Goal: Information Seeking & Learning: Check status

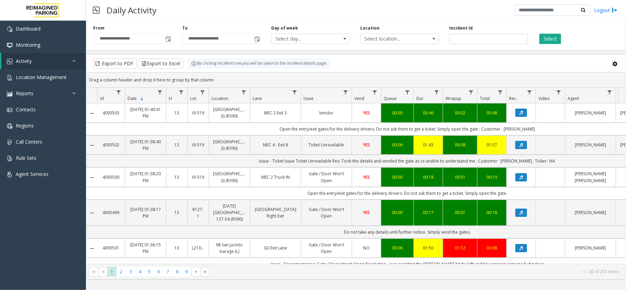
click at [267, 76] on div "Drag a column header and drop it here to group by that column" at bounding box center [356, 80] width 540 height 12
click at [294, 73] on kendo-grid-group-panel "Drag a column header and drop it here to group by that column" at bounding box center [356, 80] width 540 height 15
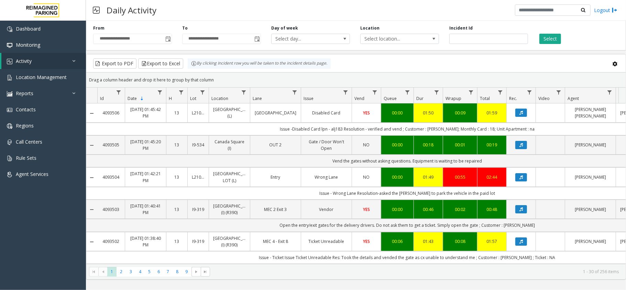
click at [324, 75] on div "Drag a column header and drop it here to group by that column" at bounding box center [356, 80] width 540 height 12
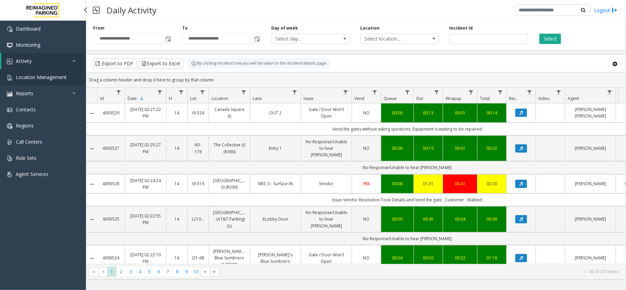
click at [50, 71] on link "Location Management" at bounding box center [43, 77] width 86 height 16
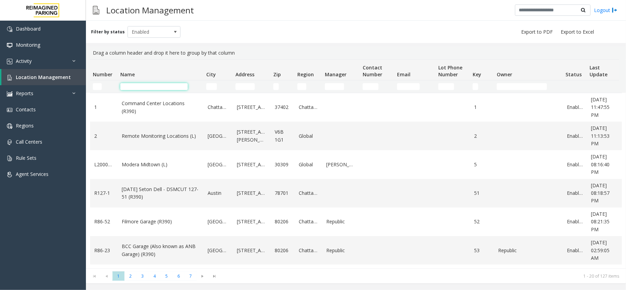
click at [149, 85] on input "Name Filter" at bounding box center [153, 86] width 67 height 7
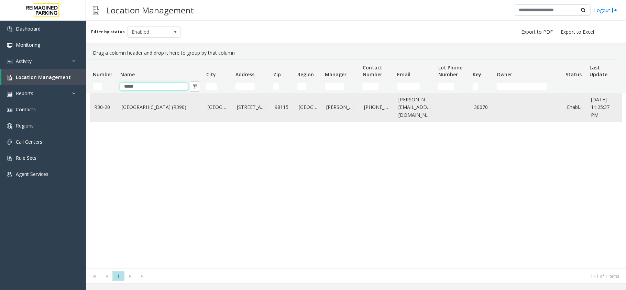
type input "*****"
click at [157, 112] on td "[GEOGRAPHIC_DATA] (R390)" at bounding box center [161, 107] width 86 height 29
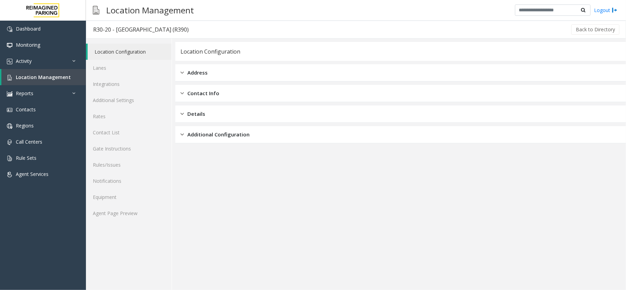
click at [131, 222] on div "Location Configuration Lanes Integrations Additional Settings Rates Contact Lis…" at bounding box center [129, 165] width 86 height 252
click at [132, 219] on link "Agent Page Preview" at bounding box center [129, 213] width 86 height 16
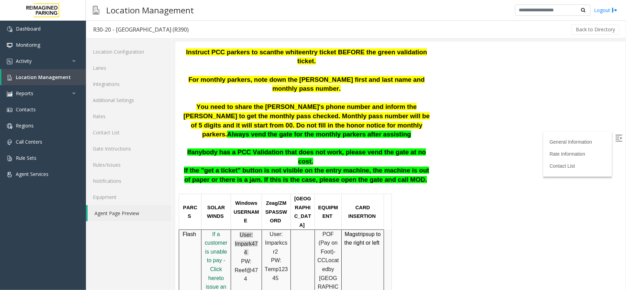
scroll to position [92, 0]
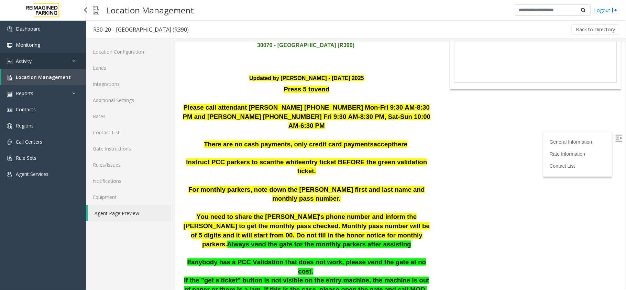
click at [70, 67] on link "Activity" at bounding box center [43, 61] width 86 height 16
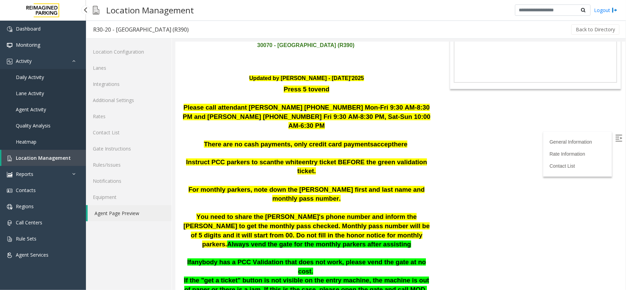
click at [57, 78] on link "Daily Activity" at bounding box center [43, 77] width 86 height 16
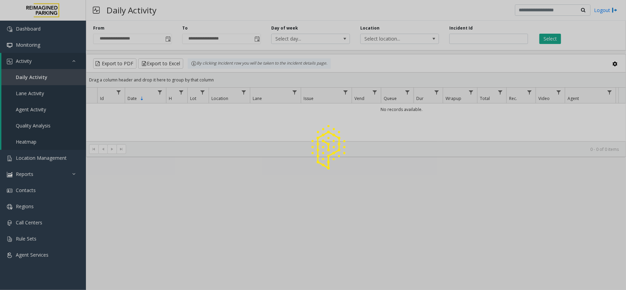
click at [59, 63] on div at bounding box center [313, 145] width 626 height 290
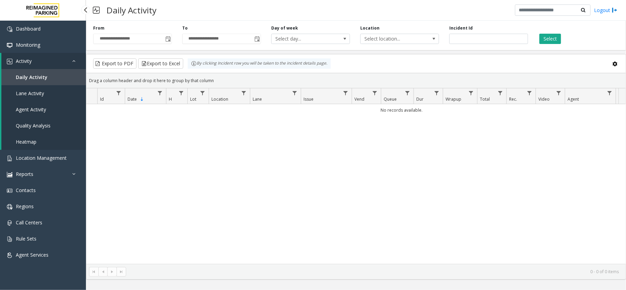
click at [59, 63] on link "Activity" at bounding box center [43, 61] width 85 height 16
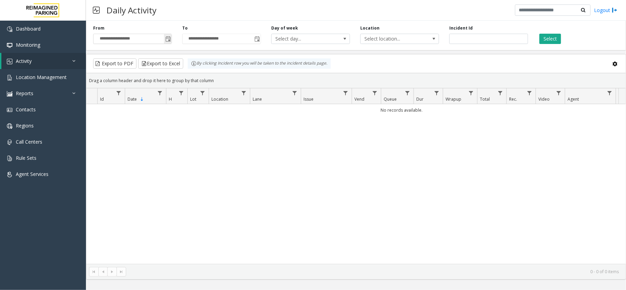
click at [170, 39] on span "Toggle popup" at bounding box center [168, 38] width 8 height 11
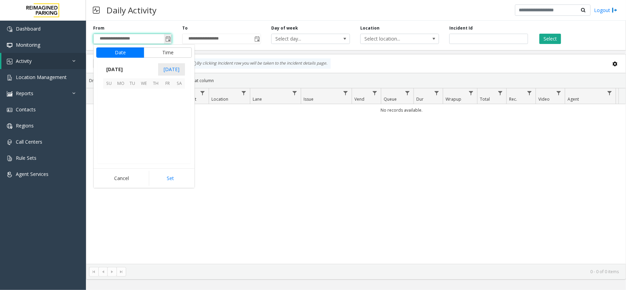
scroll to position [123551, 0]
click at [108, 108] on span "5" at bounding box center [109, 106] width 12 height 12
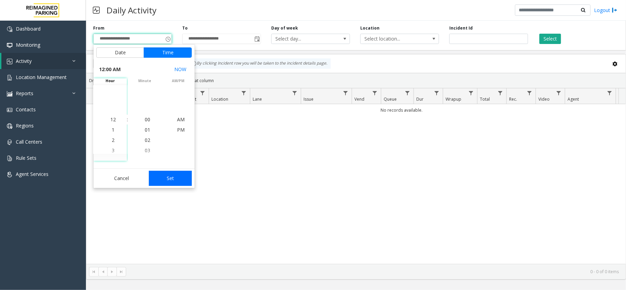
click at [173, 175] on button "Set" at bounding box center [170, 178] width 43 height 15
type input "**********"
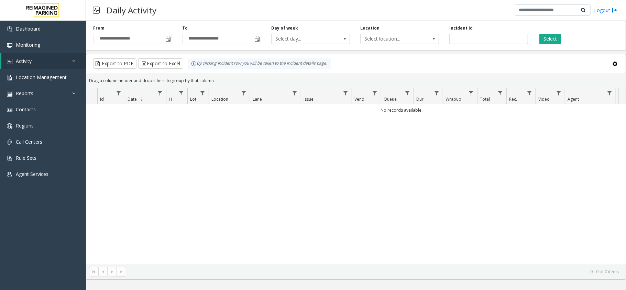
click at [561, 42] on div "Select" at bounding box center [578, 34] width 89 height 19
click at [551, 40] on button "Select" at bounding box center [551, 39] width 22 height 10
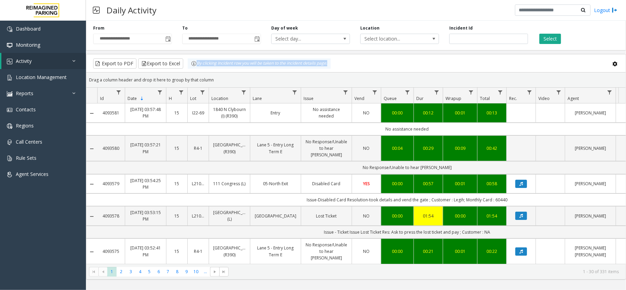
click at [197, 60] on app-root "**********" at bounding box center [313, 145] width 626 height 290
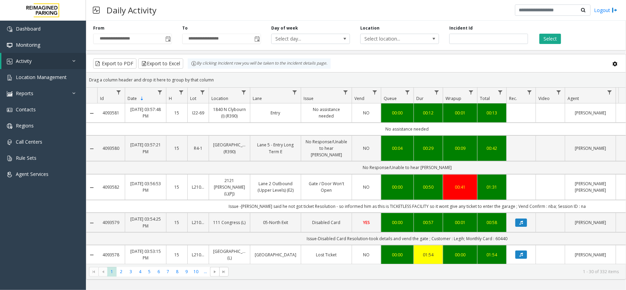
click at [195, 52] on div "**********" at bounding box center [356, 149] width 540 height 262
click at [228, 49] on div "**********" at bounding box center [356, 34] width 540 height 33
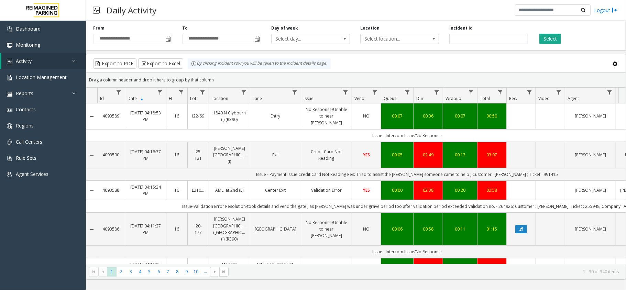
click at [530, 183] on td "Data table" at bounding box center [521, 190] width 29 height 19
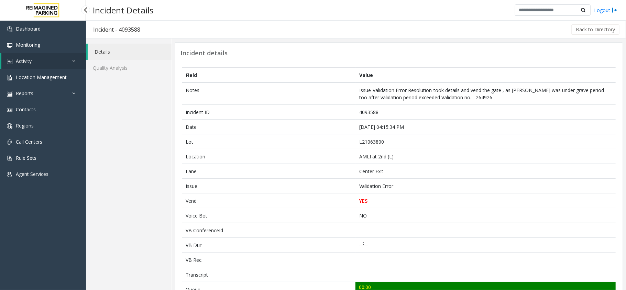
click at [49, 59] on link "Activity" at bounding box center [43, 61] width 85 height 16
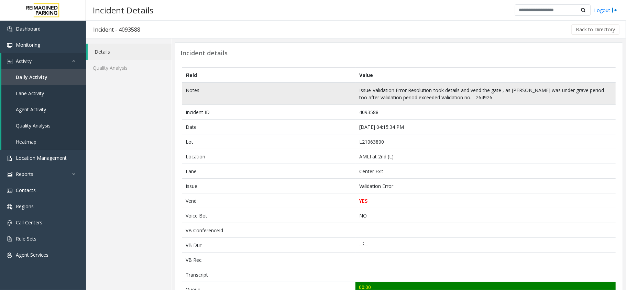
click at [407, 94] on td "Issue-Validation Error Resolution-took details and vend the gate , as parker wa…" at bounding box center [486, 94] width 260 height 22
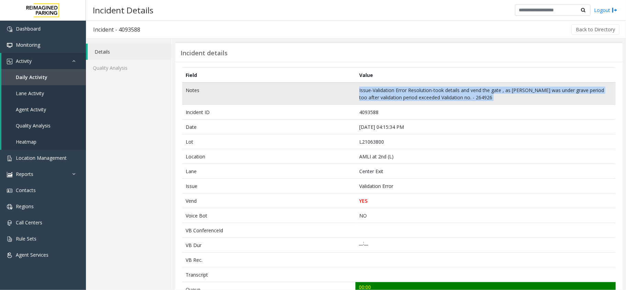
click at [407, 94] on td "Issue-Validation Error Resolution-took details and vend the gate , as parker wa…" at bounding box center [486, 94] width 260 height 22
click at [415, 96] on td "Issue-Validation Error Resolution-took details and vend the gate , as parker wa…" at bounding box center [486, 94] width 260 height 22
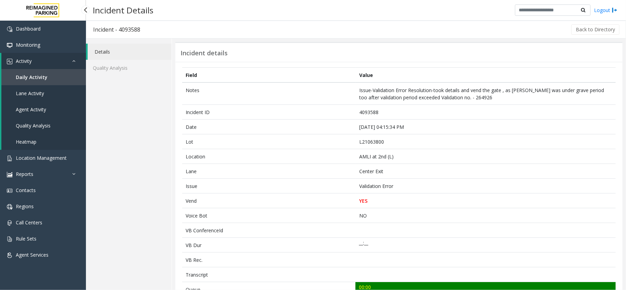
click at [28, 57] on link "Activity" at bounding box center [43, 61] width 85 height 16
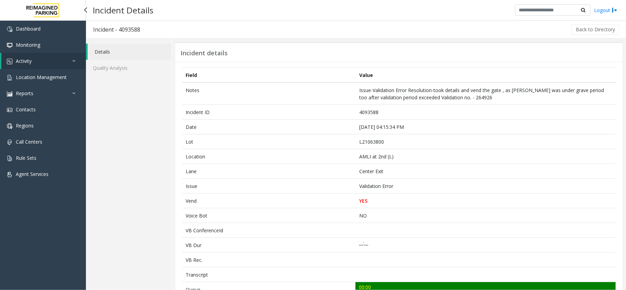
click at [28, 58] on span "Activity" at bounding box center [24, 61] width 16 height 7
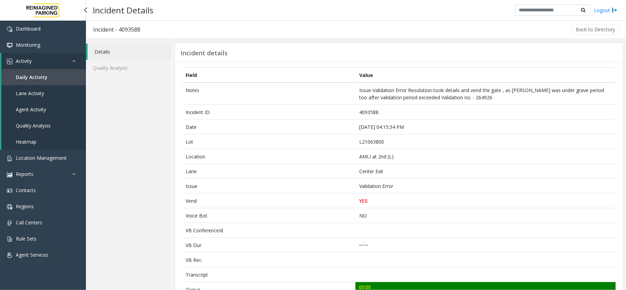
click at [33, 75] on span "Daily Activity" at bounding box center [32, 77] width 32 height 7
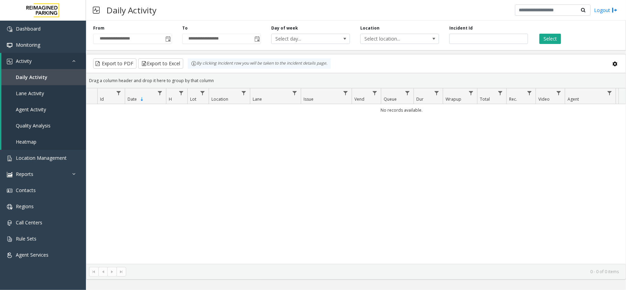
click at [174, 40] on div "**********" at bounding box center [132, 34] width 89 height 19
click at [169, 40] on span "Toggle popup" at bounding box center [168, 39] width 6 height 6
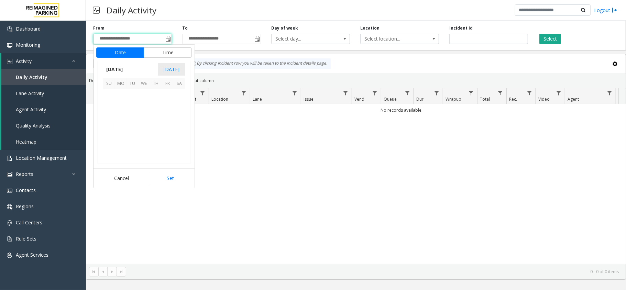
scroll to position [123551, 0]
click at [103, 104] on span "5" at bounding box center [109, 106] width 12 height 12
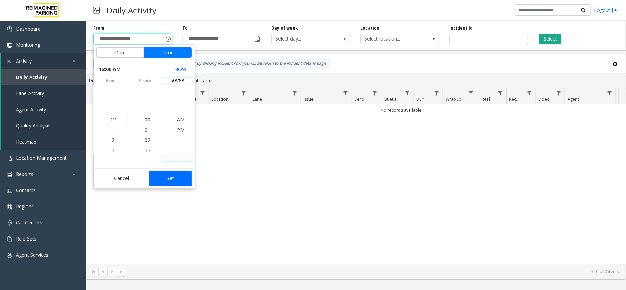
click at [181, 178] on button "Set" at bounding box center [170, 178] width 43 height 15
type input "**********"
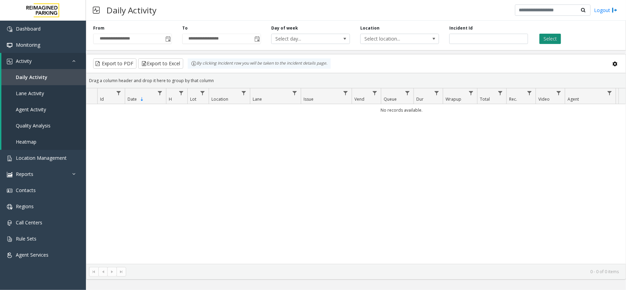
click at [549, 41] on button "Select" at bounding box center [551, 39] width 22 height 10
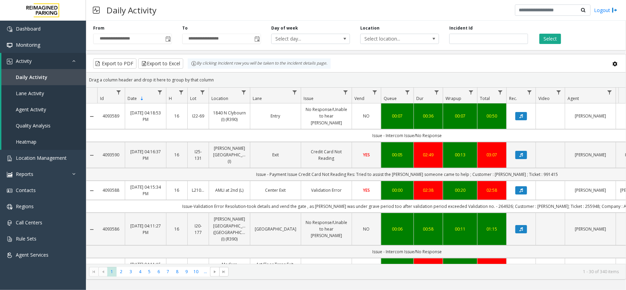
click at [271, 168] on td "Issue - Payment Issue Credit Card Not Reading Res: Tried to assist the parker s…" at bounding box center [407, 174] width 620 height 13
click at [490, 168] on td "Issue - Payment Issue Credit Card Not Reading Res: Tried to assist the parker s…" at bounding box center [407, 174] width 620 height 13
click at [496, 168] on td "Issue - Payment Issue Credit Card Not Reading Res: Tried to assist the parker s…" at bounding box center [407, 174] width 620 height 13
copy td "Haruna"
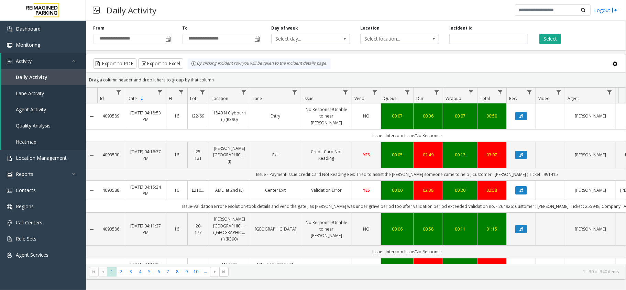
click at [533, 168] on td "Issue - Payment Issue Credit Card Not Reading Res: Tried to assist the parker s…" at bounding box center [407, 174] width 620 height 13
click at [554, 168] on td "Issue - Payment Issue Credit Card Not Reading Res: Tried to assist the parker s…" at bounding box center [407, 174] width 620 height 13
click at [530, 168] on td "Issue - Payment Issue Credit Card Not Reading Res: Tried to assist the parker s…" at bounding box center [407, 174] width 620 height 13
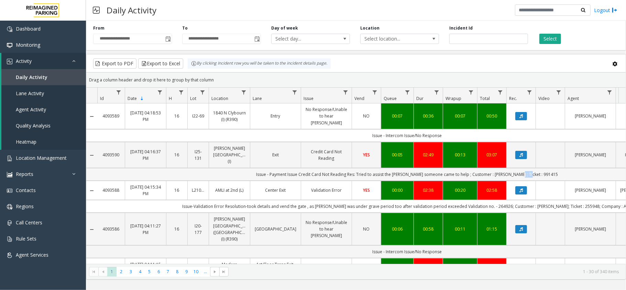
click at [530, 168] on td "Issue - Payment Issue Credit Card Not Reading Res: Tried to assist the parker s…" at bounding box center [407, 174] width 620 height 13
copy td "991415"
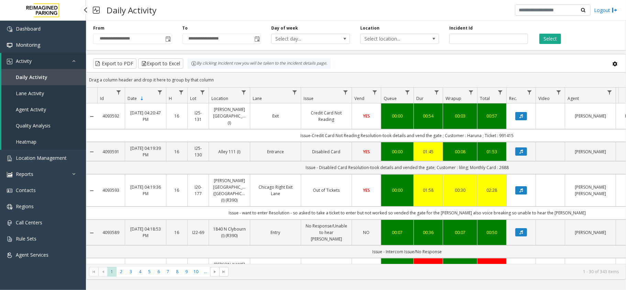
click at [54, 58] on link "Activity" at bounding box center [43, 61] width 85 height 16
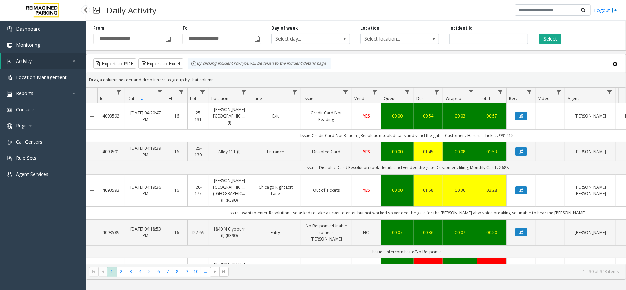
click at [56, 61] on link "Activity" at bounding box center [43, 61] width 85 height 16
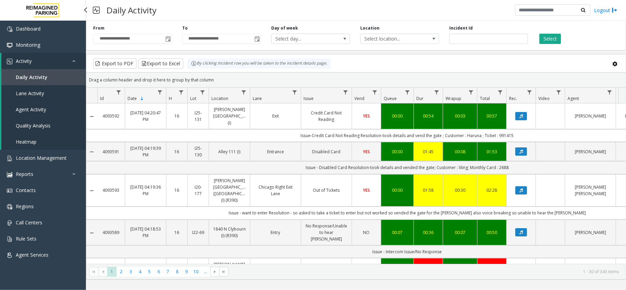
click at [56, 75] on link "Daily Activity" at bounding box center [43, 77] width 85 height 16
click at [57, 63] on link "Activity" at bounding box center [43, 61] width 85 height 16
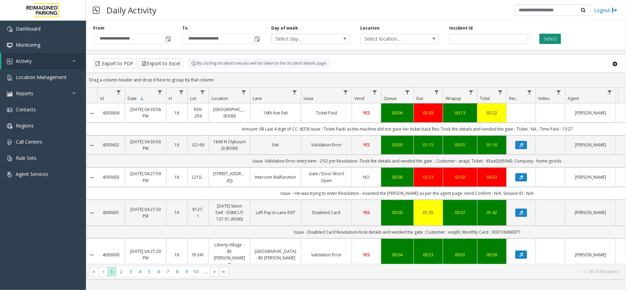
click at [556, 39] on button "Select" at bounding box center [551, 39] width 22 height 10
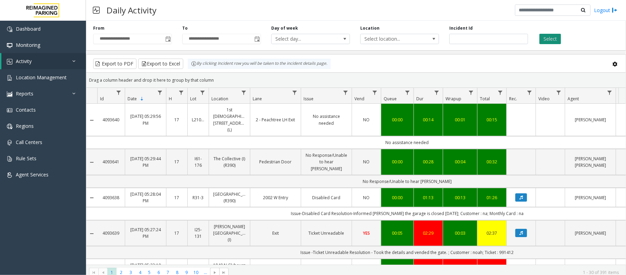
click at [543, 40] on button "Select" at bounding box center [551, 39] width 22 height 10
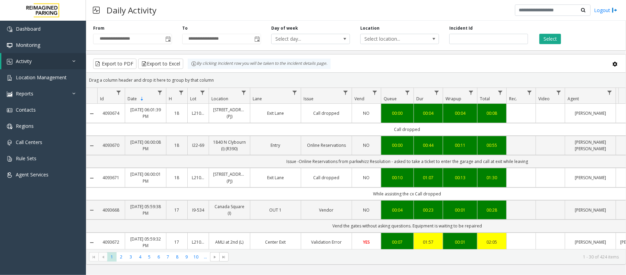
click at [271, 68] on div "By clicking Incident row you will be taken to the incident details page." at bounding box center [259, 63] width 143 height 10
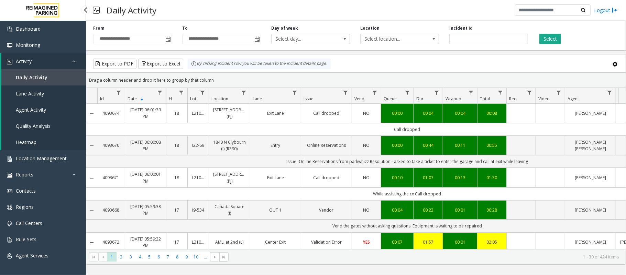
click at [53, 74] on link "Daily Activity" at bounding box center [43, 77] width 85 height 16
click at [54, 149] on link "Heatmap" at bounding box center [43, 142] width 85 height 16
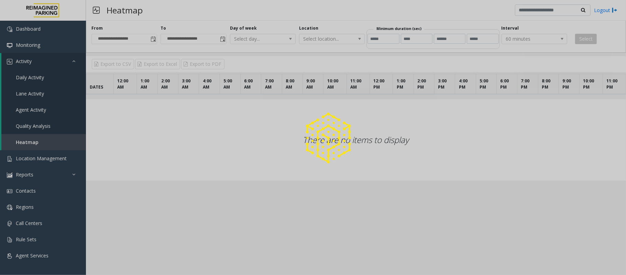
drag, startPoint x: 77, startPoint y: 172, endPoint x: 74, endPoint y: 165, distance: 7.1
click at [76, 169] on div at bounding box center [313, 137] width 626 height 275
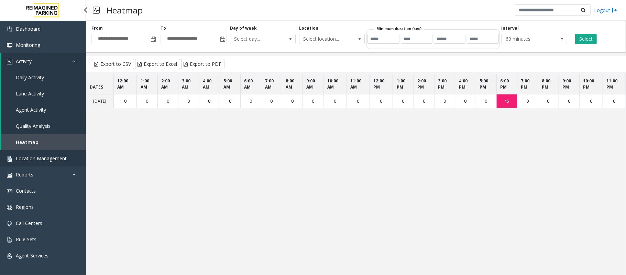
click at [68, 154] on link "Location Management" at bounding box center [43, 158] width 86 height 16
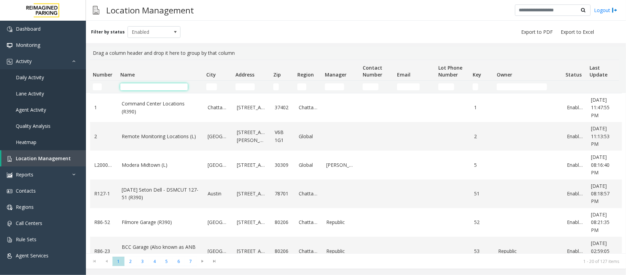
click at [124, 87] on input "Name Filter" at bounding box center [153, 86] width 67 height 7
drag, startPoint x: 155, startPoint y: 91, endPoint x: 153, endPoint y: 80, distance: 11.1
click at [155, 91] on td "Name Filter" at bounding box center [161, 86] width 86 height 12
click at [74, 73] on link "Daily Activity" at bounding box center [43, 77] width 86 height 16
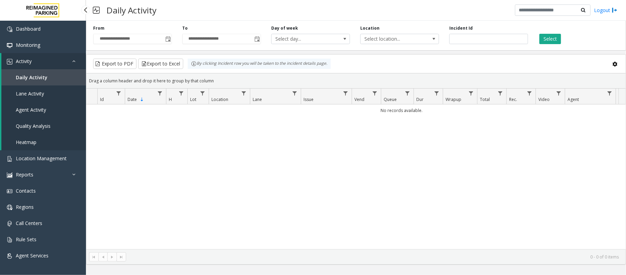
click at [63, 63] on link "Activity" at bounding box center [43, 61] width 85 height 16
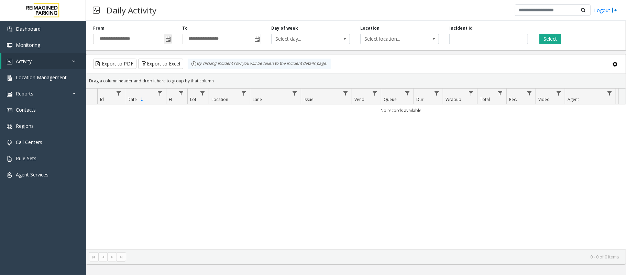
click at [164, 35] on span "Toggle popup" at bounding box center [168, 38] width 8 height 11
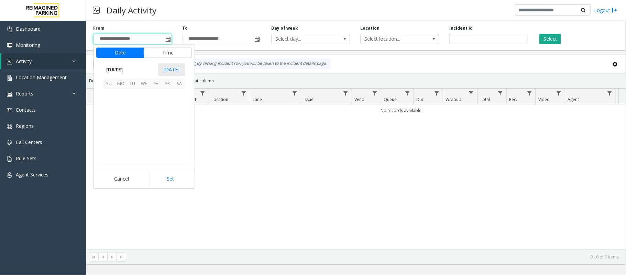
scroll to position [123551, 0]
click at [109, 105] on span "5" at bounding box center [109, 106] width 12 height 12
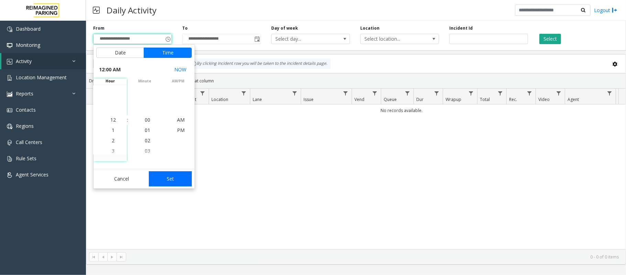
click at [179, 171] on button "Set" at bounding box center [170, 178] width 43 height 15
type input "**********"
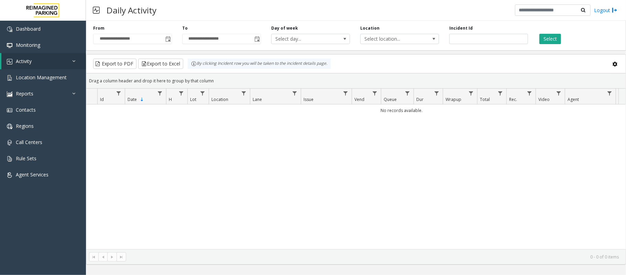
click at [552, 45] on div "**********" at bounding box center [356, 34] width 540 height 33
click at [552, 43] on button "Select" at bounding box center [551, 39] width 22 height 10
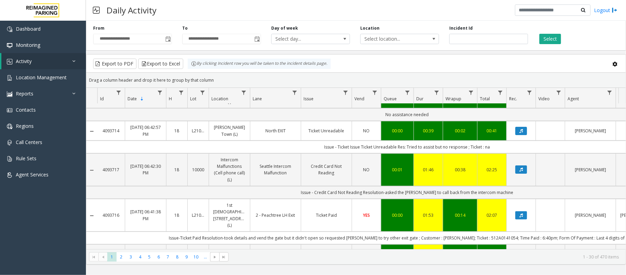
scroll to position [183, 0]
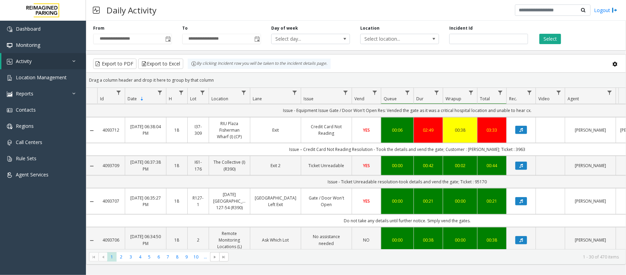
drag, startPoint x: 452, startPoint y: 240, endPoint x: 467, endPoint y: 242, distance: 15.3
click at [467, 242] on div "4093718 Oct 5, 2025 06:45:35 PM 18 I9-537 Waterpark Place (I) WaterP EX4 No Res…" at bounding box center [356, 176] width 540 height 145
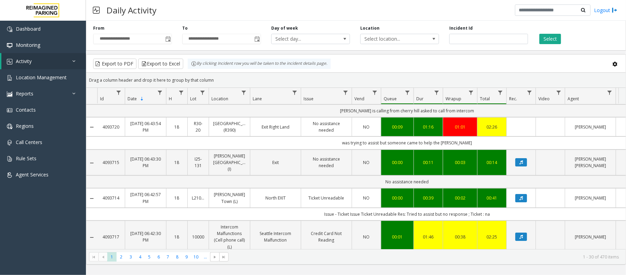
scroll to position [70, 0]
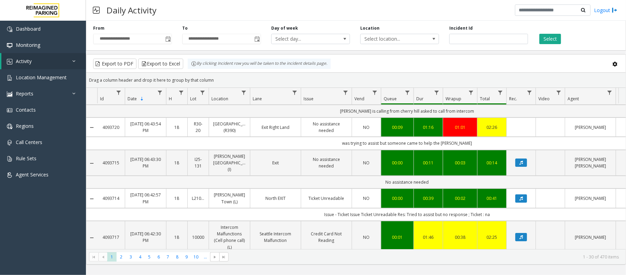
click at [519, 175] on td "No assistance needed" at bounding box center [407, 181] width 620 height 13
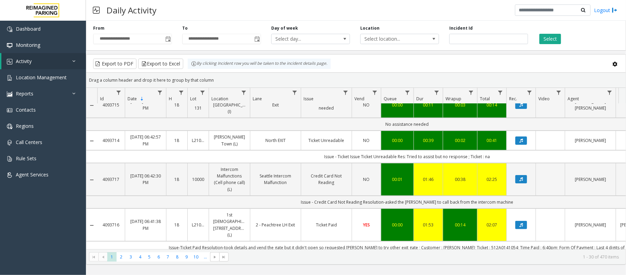
scroll to position [178, 0]
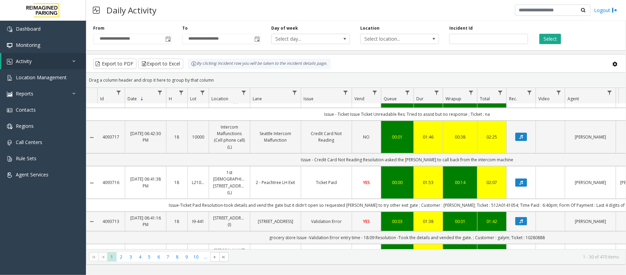
drag, startPoint x: 502, startPoint y: 240, endPoint x: 522, endPoint y: 240, distance: 20.0
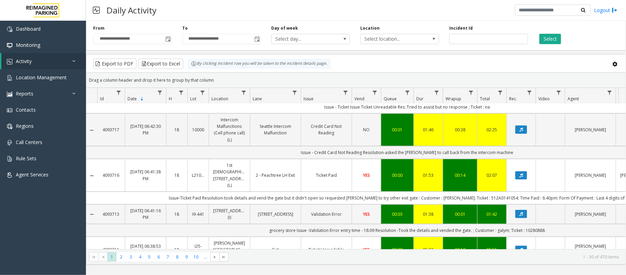
click at [524, 191] on td "Issue-Ticket Paid Resolution-took details and vend the gate but it didn't open …" at bounding box center [407, 197] width 620 height 13
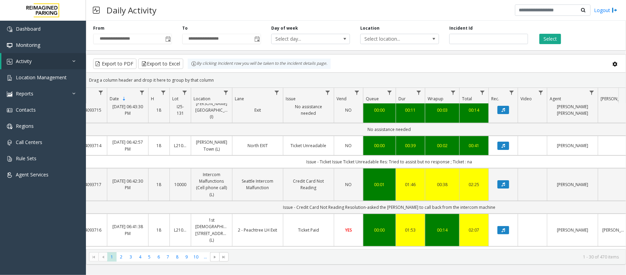
scroll to position [0, 18]
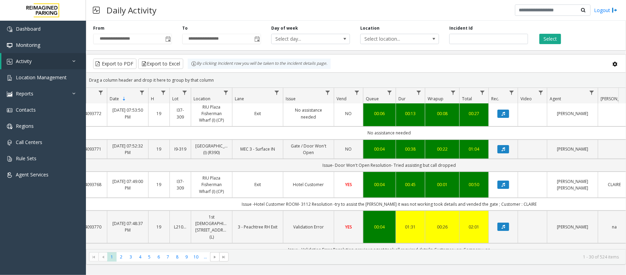
scroll to position [92, 18]
